Goal: Check status: Check status

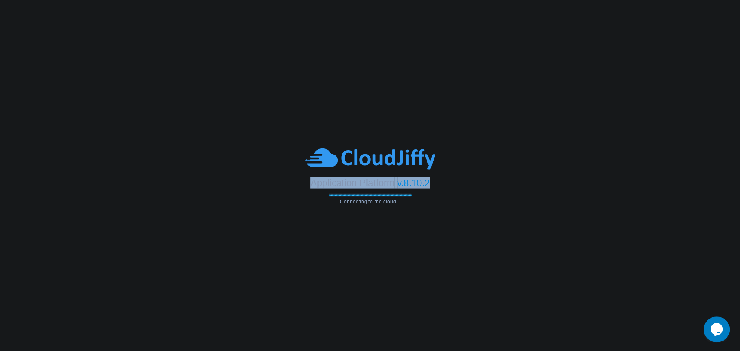
drag, startPoint x: 311, startPoint y: 180, endPoint x: 539, endPoint y: 255, distance: 240.8
click at [436, 184] on div "Application Platform v.8.10.2" at bounding box center [370, 180] width 740 height 18
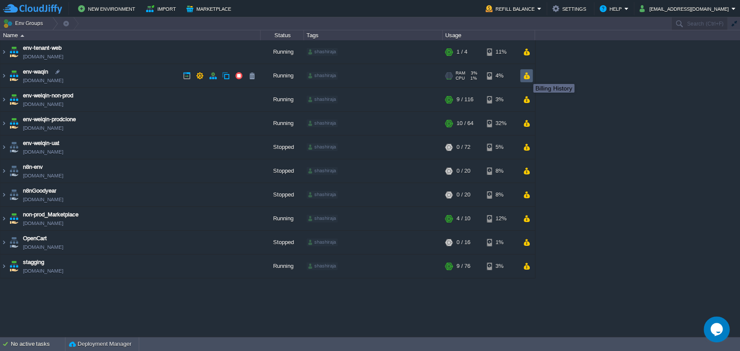
click at [526, 76] on button "button" at bounding box center [526, 76] width 7 height 8
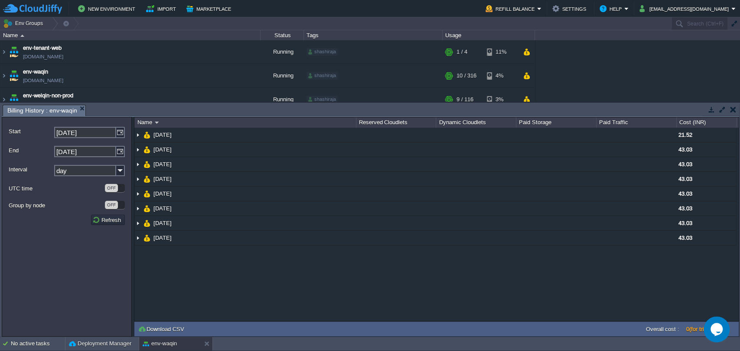
click at [731, 108] on button "button" at bounding box center [733, 110] width 6 height 8
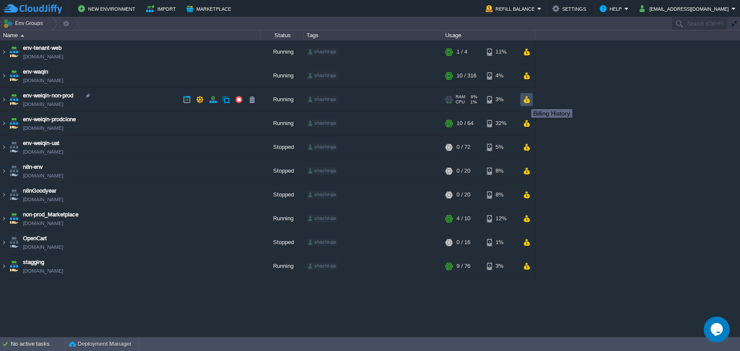
click at [524, 101] on button "button" at bounding box center [526, 100] width 7 height 8
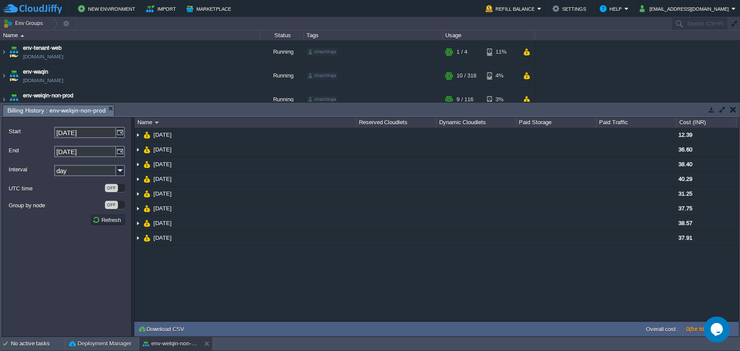
click at [732, 112] on button "button" at bounding box center [733, 110] width 6 height 8
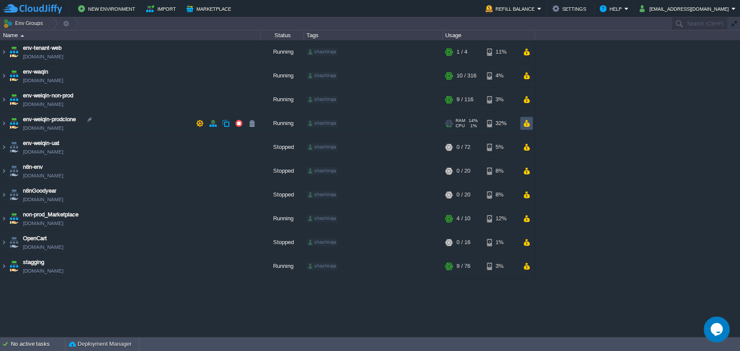
click at [523, 124] on button "button" at bounding box center [526, 124] width 7 height 8
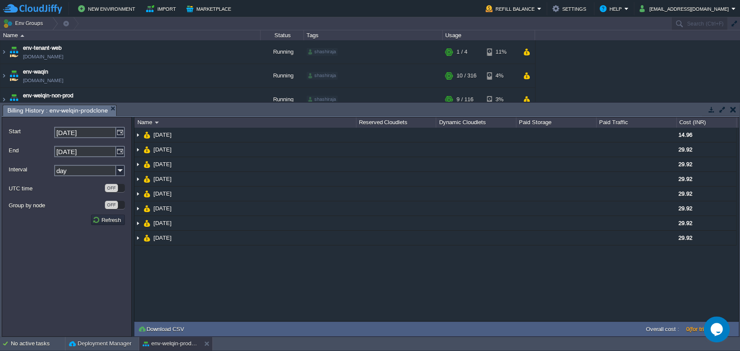
click at [731, 108] on button "button" at bounding box center [733, 110] width 6 height 8
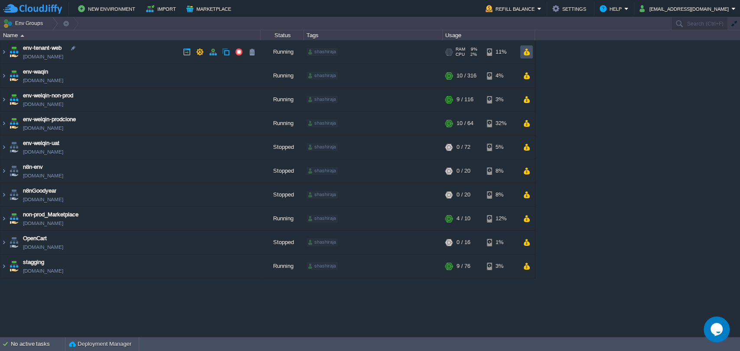
click at [523, 55] on button "button" at bounding box center [526, 52] width 7 height 8
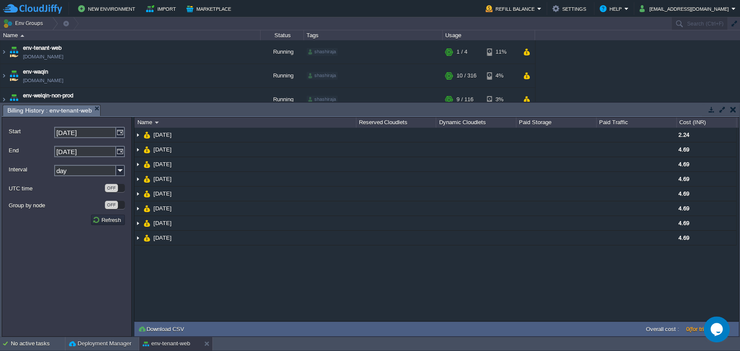
click at [731, 107] on button "button" at bounding box center [733, 110] width 6 height 8
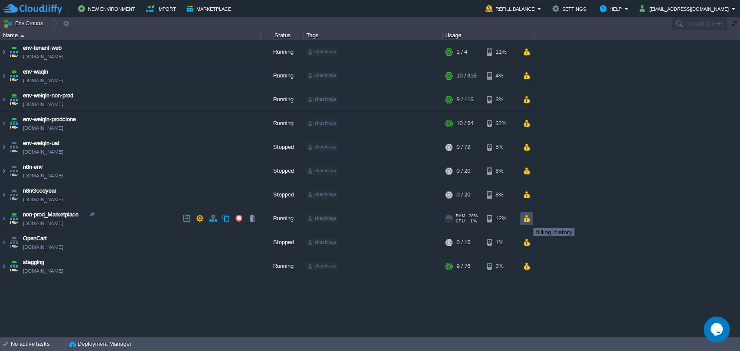
click at [526, 220] on button "button" at bounding box center [526, 219] width 7 height 8
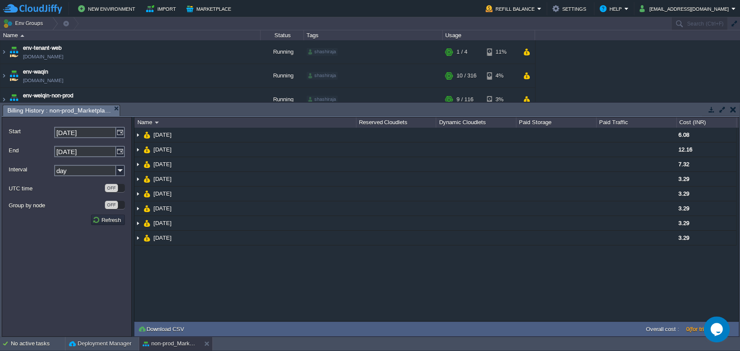
click at [733, 110] on button "button" at bounding box center [733, 110] width 6 height 8
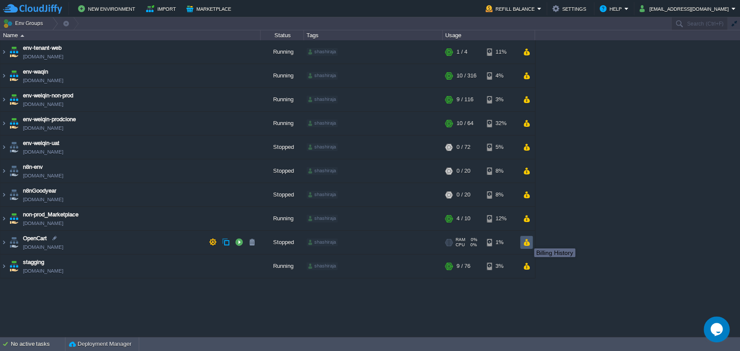
click at [527, 241] on button "button" at bounding box center [526, 243] width 7 height 8
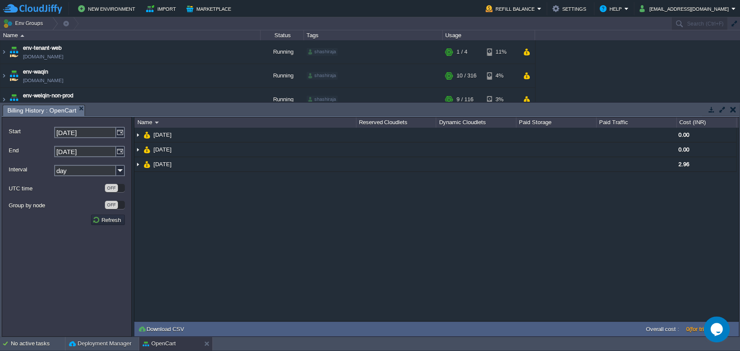
click at [732, 107] on button "button" at bounding box center [733, 110] width 6 height 8
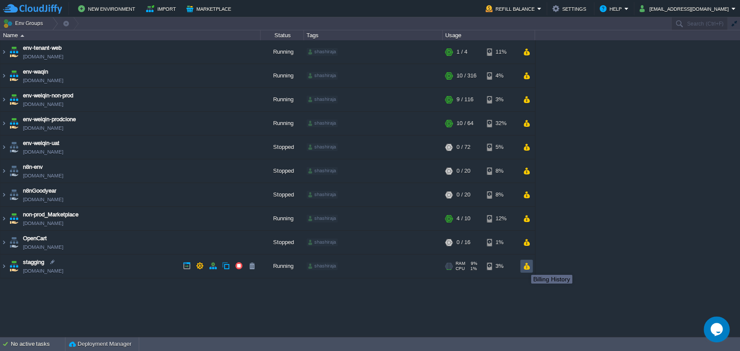
click at [524, 267] on button "button" at bounding box center [526, 267] width 7 height 8
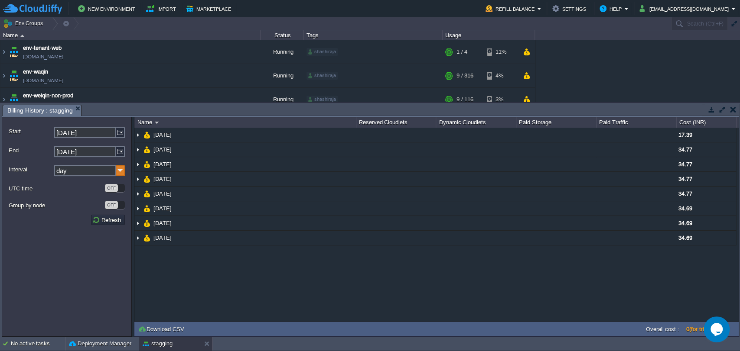
click at [118, 170] on img at bounding box center [120, 170] width 9 height 11
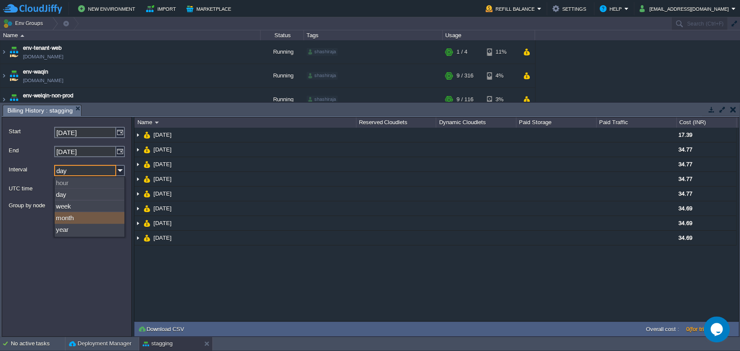
click at [75, 217] on div "month" at bounding box center [90, 218] width 70 height 12
type input "month"
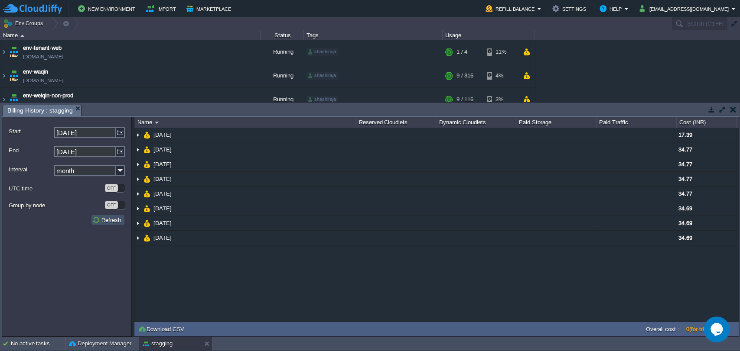
click at [97, 219] on button "Refresh" at bounding box center [107, 220] width 31 height 8
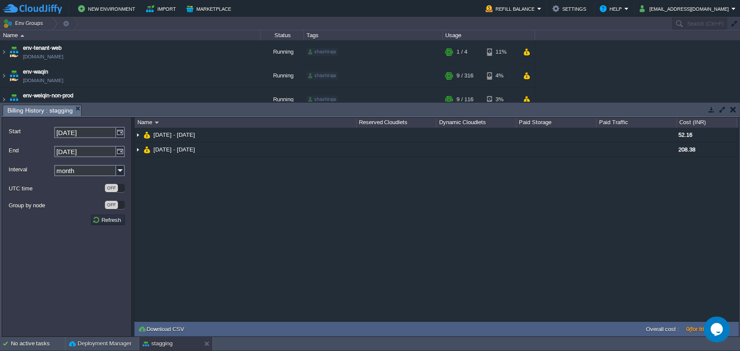
click at [731, 112] on button "button" at bounding box center [733, 110] width 6 height 8
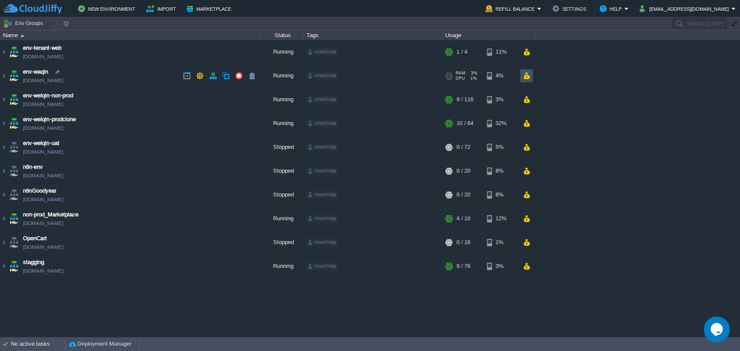
click at [529, 75] on button "button" at bounding box center [526, 76] width 7 height 8
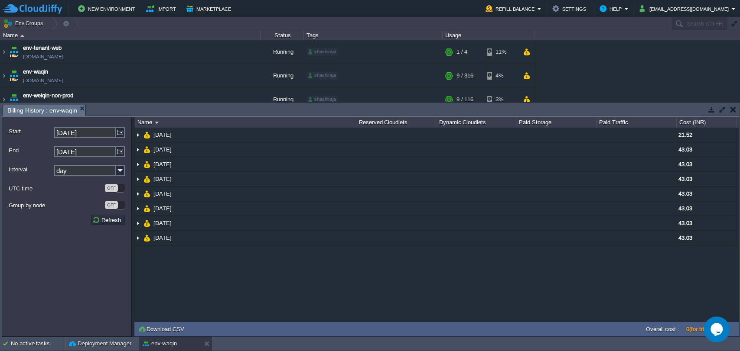
click at [91, 169] on input "day" at bounding box center [85, 170] width 62 height 11
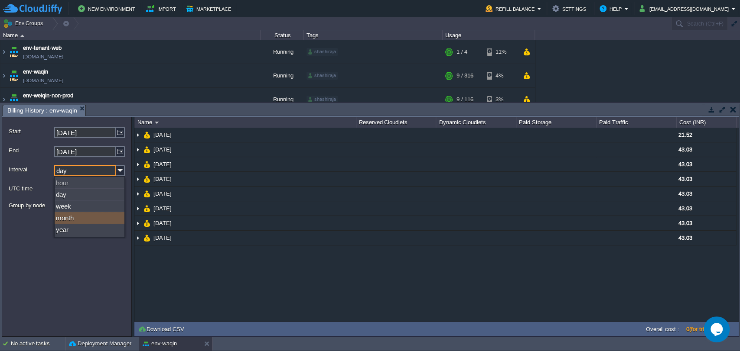
click at [68, 217] on div "month" at bounding box center [90, 218] width 70 height 12
type input "month"
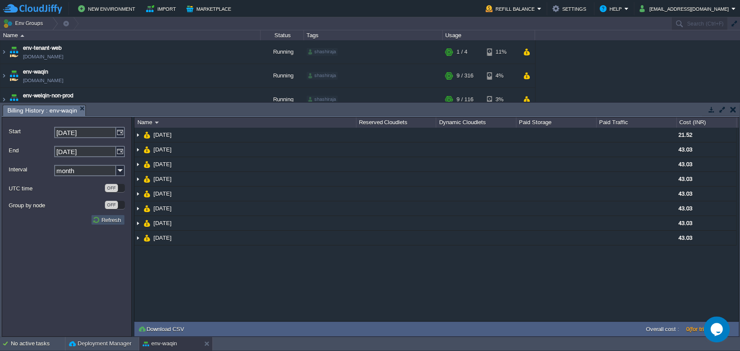
click at [100, 218] on button "Refresh" at bounding box center [107, 220] width 31 height 8
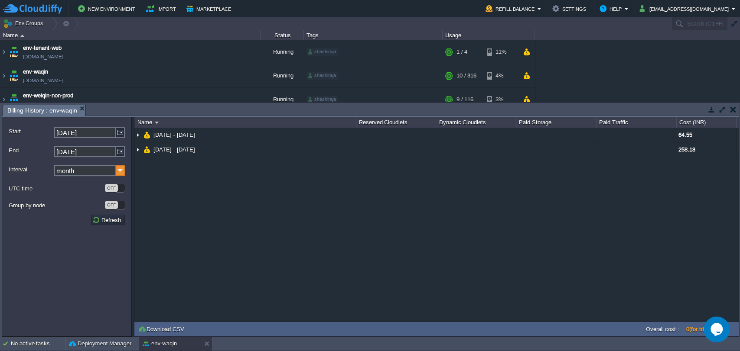
click at [118, 172] on img at bounding box center [120, 170] width 9 height 11
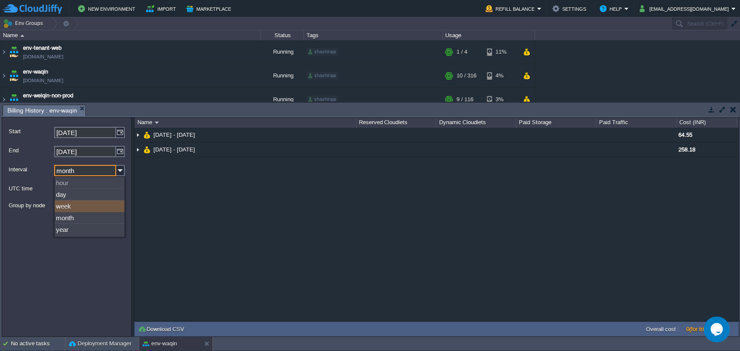
click at [33, 252] on form "Start [DATE] End [DATE] Interval month UTC time OFF Group by node OFF Refresh" at bounding box center [67, 227] width 130 height 220
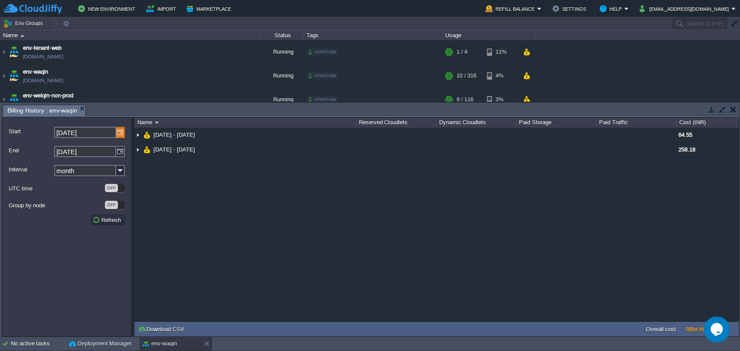
click at [121, 132] on img at bounding box center [120, 132] width 9 height 11
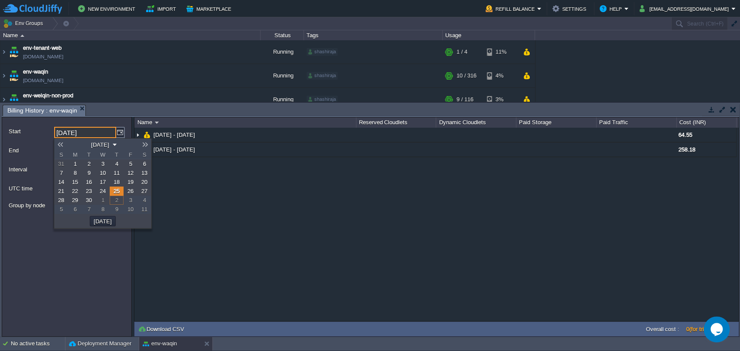
click at [75, 161] on span "1" at bounding box center [75, 164] width 3 height 6
type input "[DATE]"
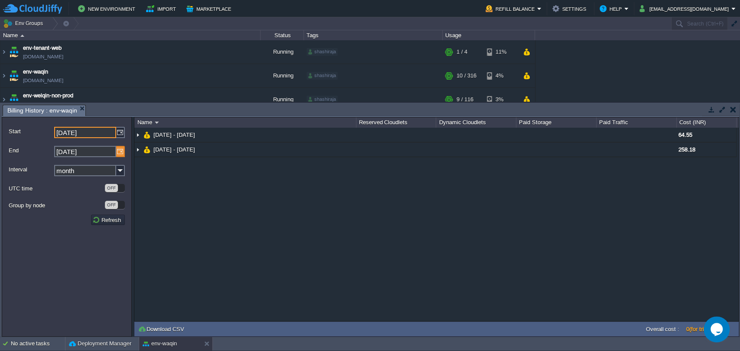
click at [122, 149] on img at bounding box center [120, 151] width 9 height 11
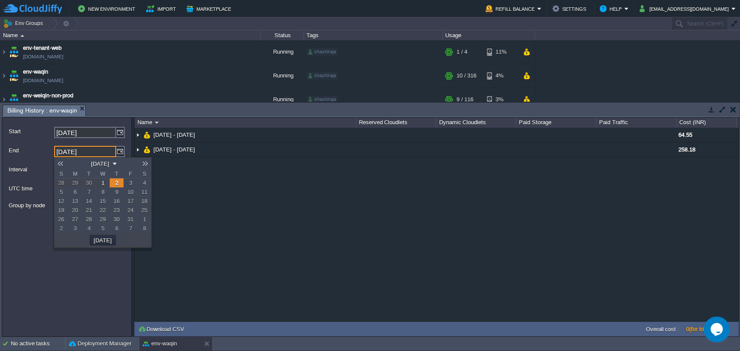
click at [102, 184] on span "1" at bounding box center [102, 183] width 3 height 6
type input "[DATE]"
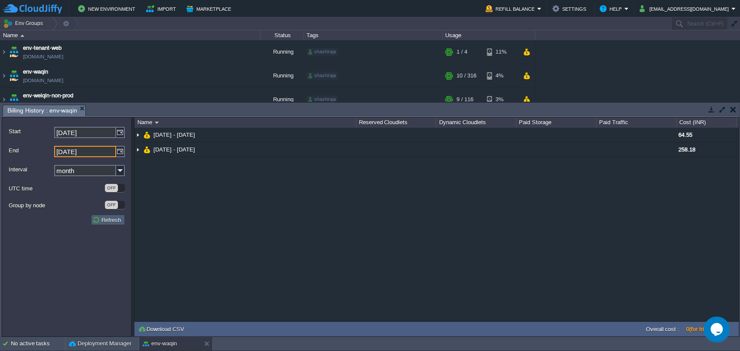
click at [110, 220] on button "Refresh" at bounding box center [107, 220] width 31 height 8
click at [733, 111] on button "button" at bounding box center [733, 110] width 6 height 8
